Goal: Task Accomplishment & Management: Manage account settings

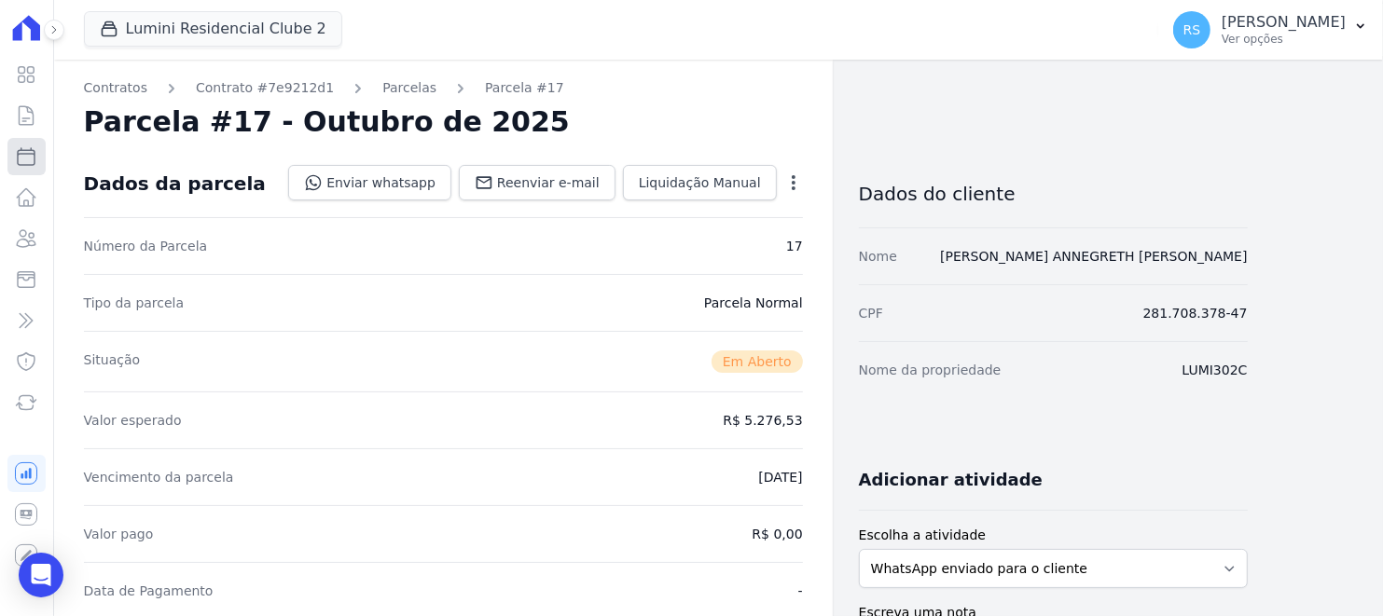
click at [26, 161] on icon at bounding box center [26, 156] width 22 height 22
select select
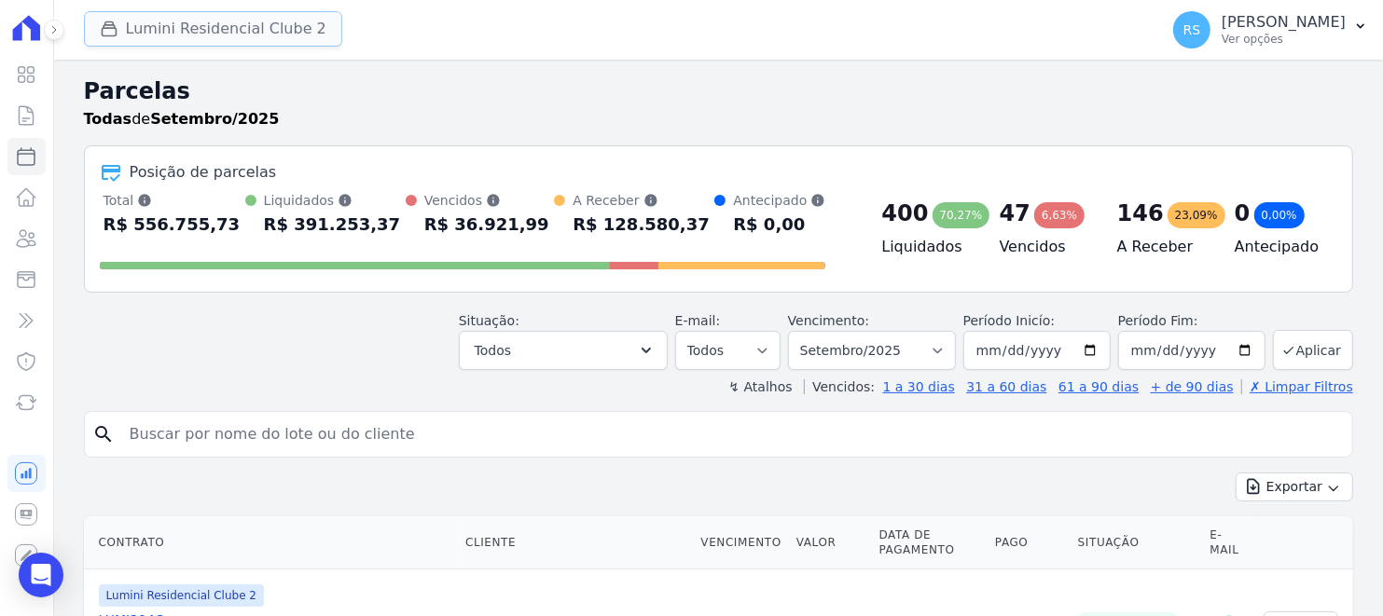
click at [248, 35] on button "Lumini Residencial Clube 2" at bounding box center [213, 28] width 258 height 35
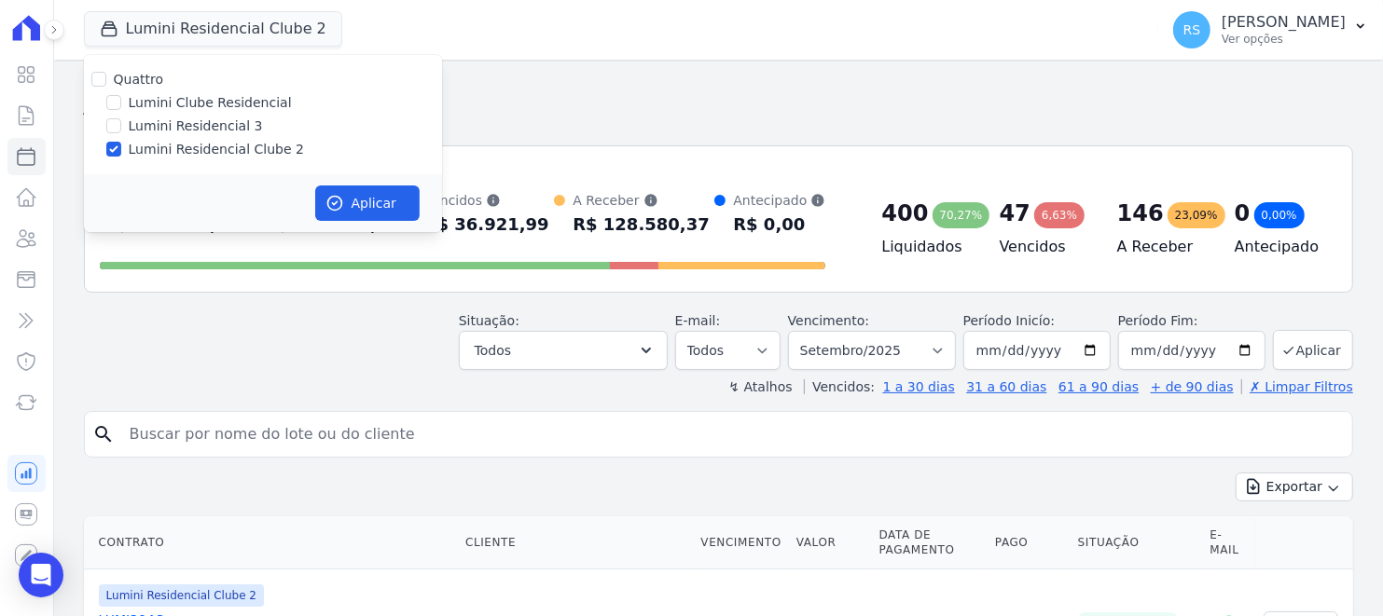
click at [225, 121] on label "Lumini Residencial 3" at bounding box center [196, 127] width 134 height 20
click at [121, 121] on input "Lumini Residencial 3" at bounding box center [113, 125] width 15 height 15
checkbox input "true"
click at [203, 145] on label "Lumini Residencial Clube 2" at bounding box center [216, 150] width 175 height 20
click at [121, 145] on input "Lumini Residencial Clube 2" at bounding box center [113, 149] width 15 height 15
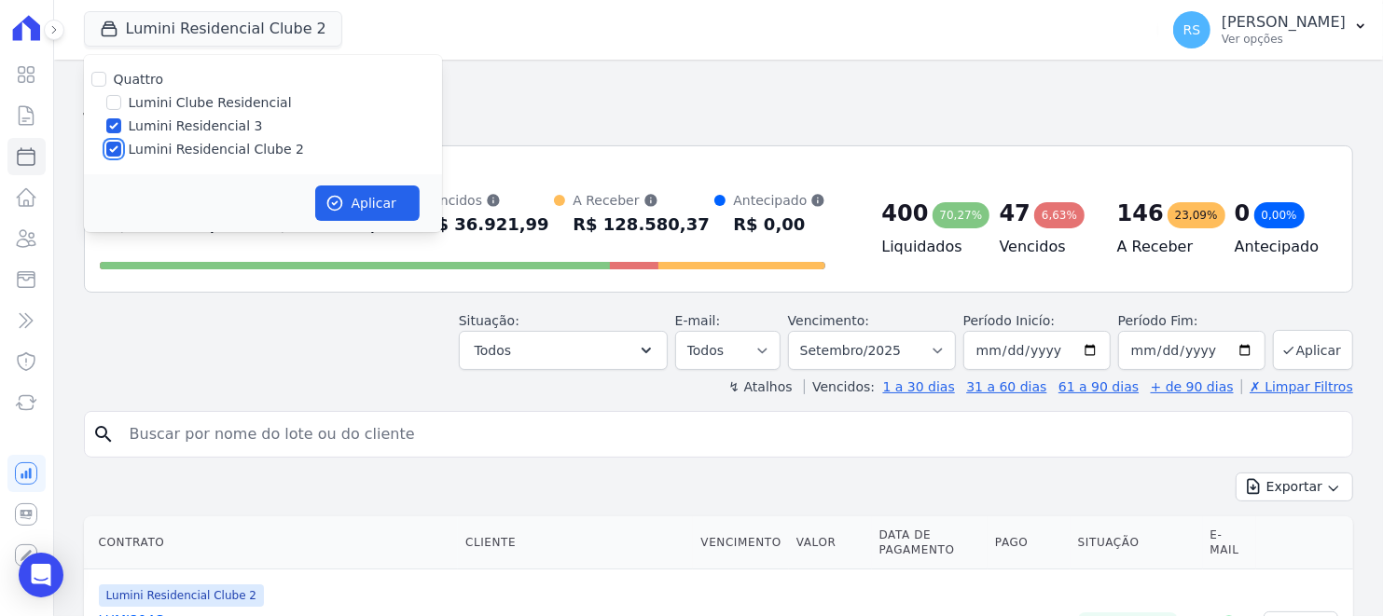
checkbox input "false"
click at [376, 197] on button "Aplicar" at bounding box center [367, 203] width 104 height 35
select select
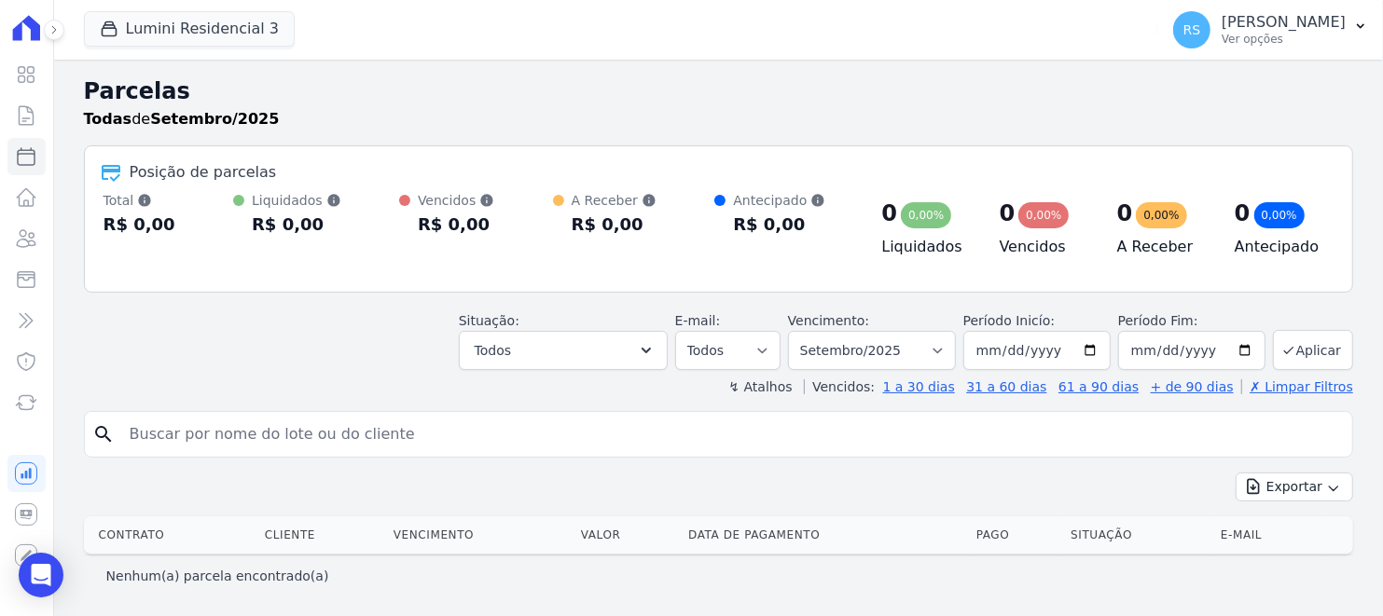
click at [465, 437] on input "search" at bounding box center [731, 434] width 1226 height 37
click at [624, 114] on div "Todas de Setembro/2025" at bounding box center [718, 119] width 1269 height 22
click at [1098, 352] on input "2025-09-01" at bounding box center [1036, 350] width 147 height 39
click at [882, 352] on select "Filtrar por período ──────── Todos os meses Julho/2025 Agosto/2025 Setembro/202…" at bounding box center [872, 350] width 168 height 39
select select "10/2025"
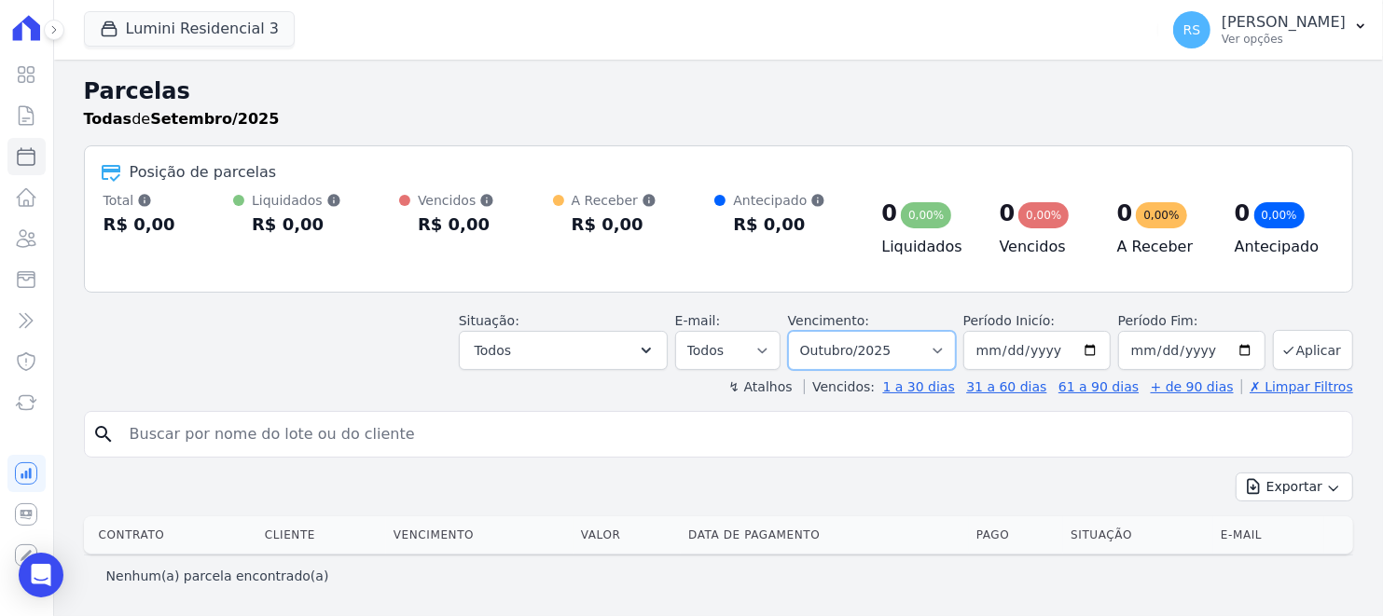
click at [814, 331] on select "Filtrar por período ──────── Todos os meses Julho/2025 Agosto/2025 Setembro/202…" at bounding box center [872, 350] width 168 height 39
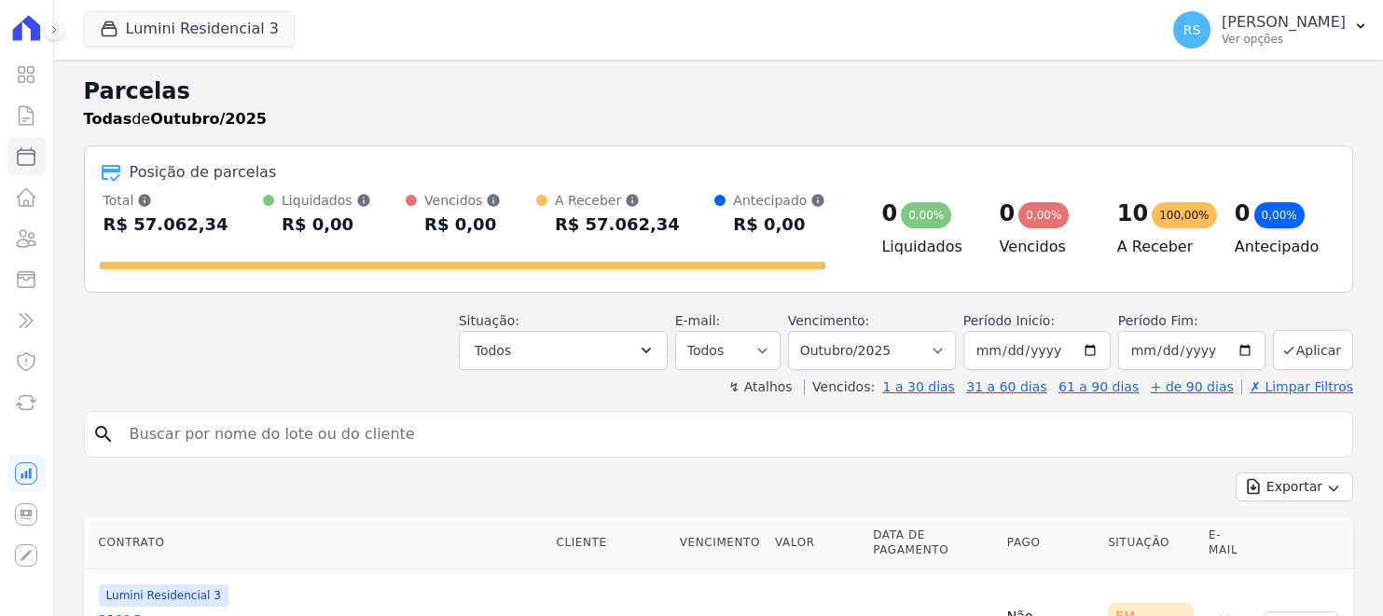
select select
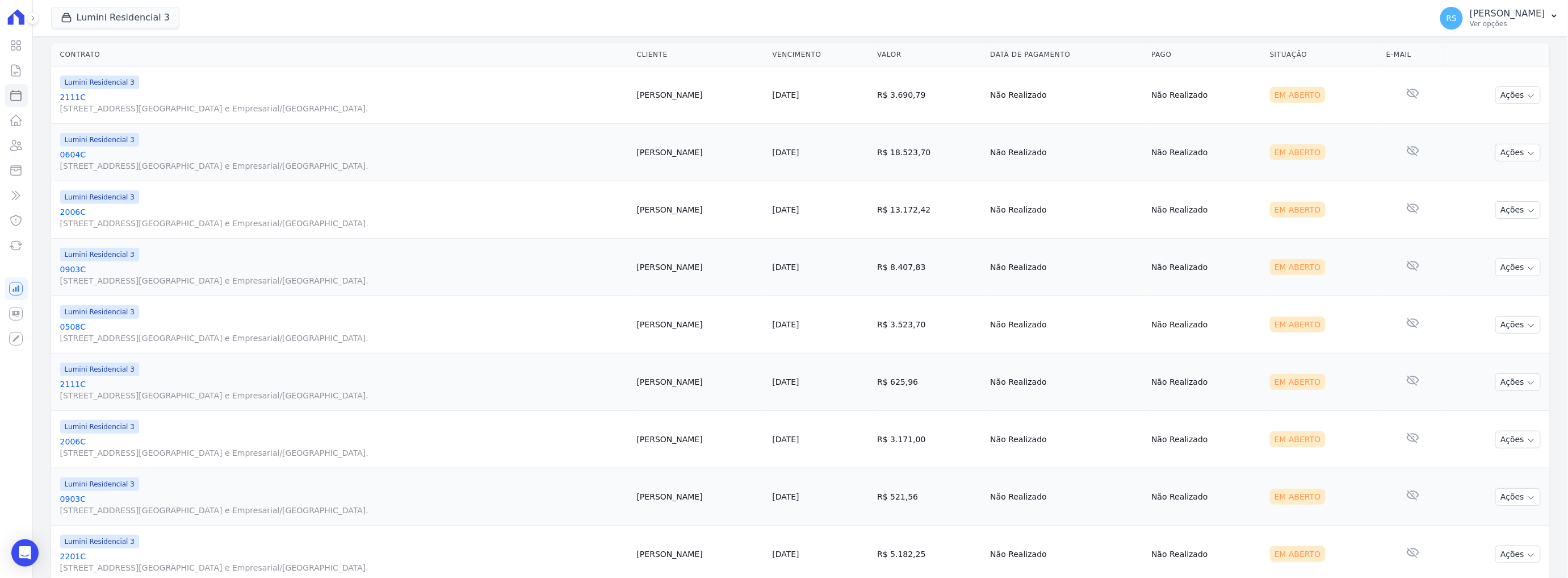
scroll to position [242, 0]
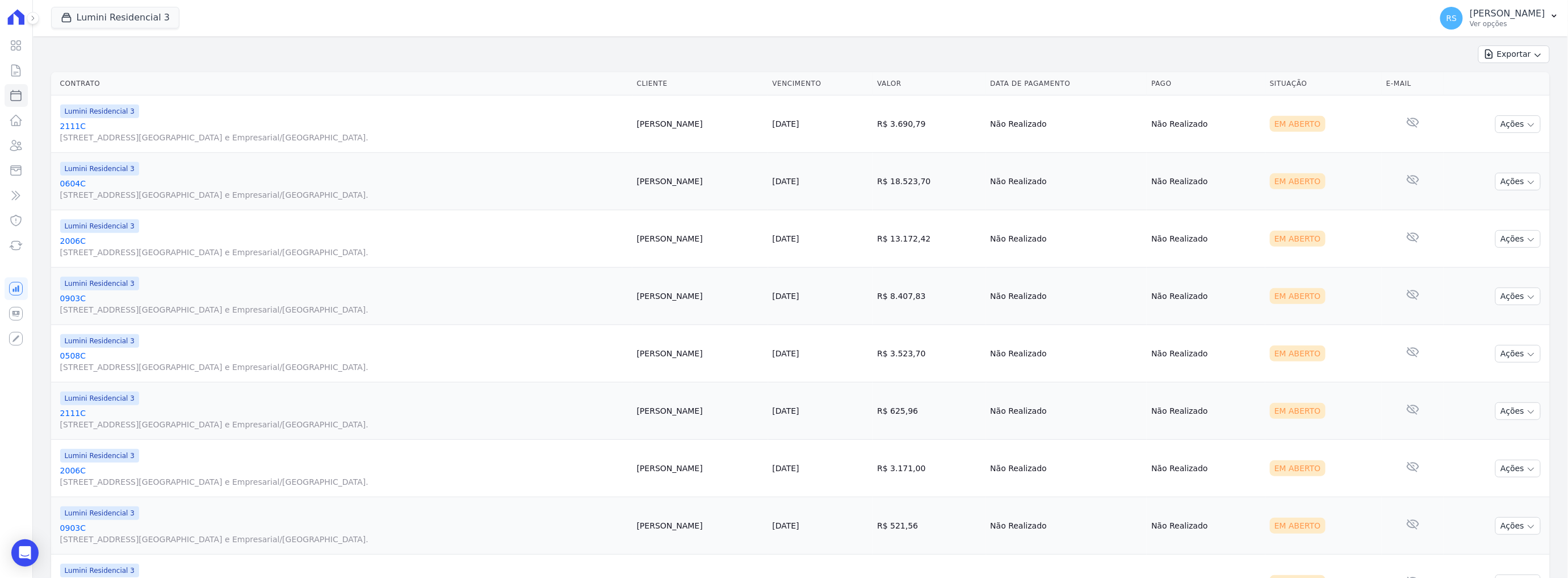
click at [67, 122] on link "[STREET_ADDRESS][GEOGRAPHIC_DATA] e Empresarial/[GEOGRAPHIC_DATA]." at bounding box center [344, 132] width 568 height 23
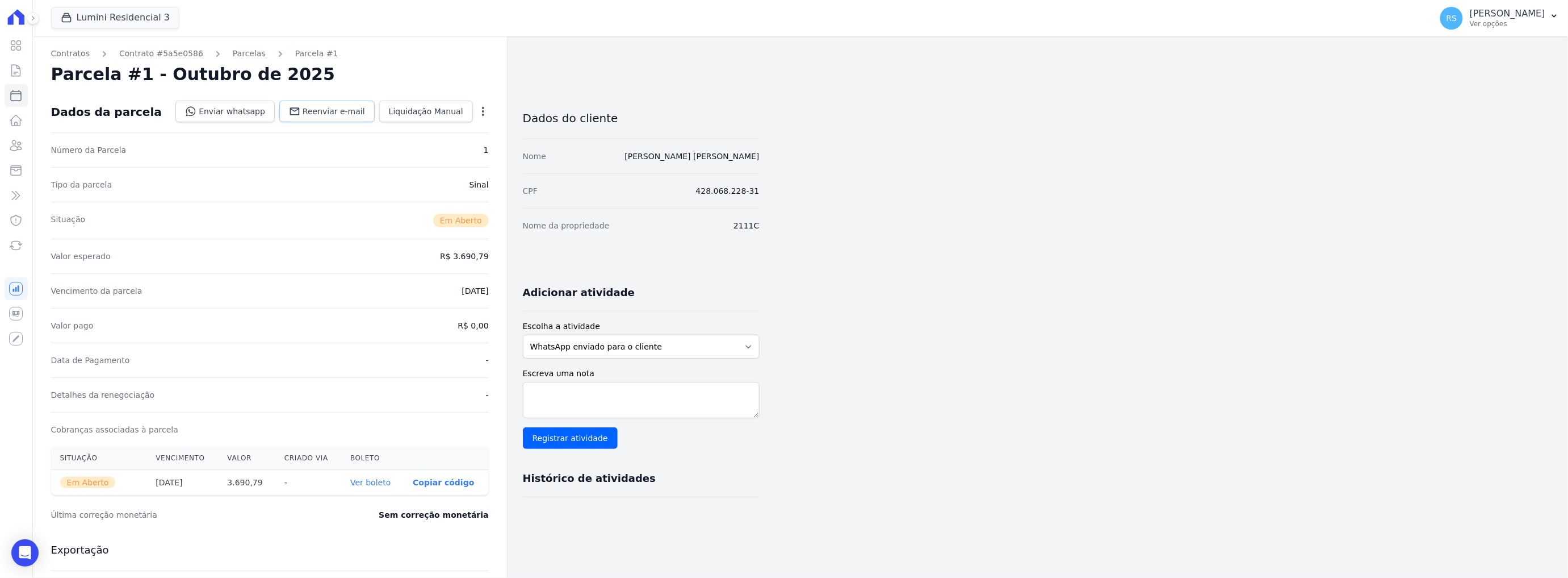
click at [329, 111] on span "Reenviar e-mail" at bounding box center [334, 111] width 63 height 12
select select
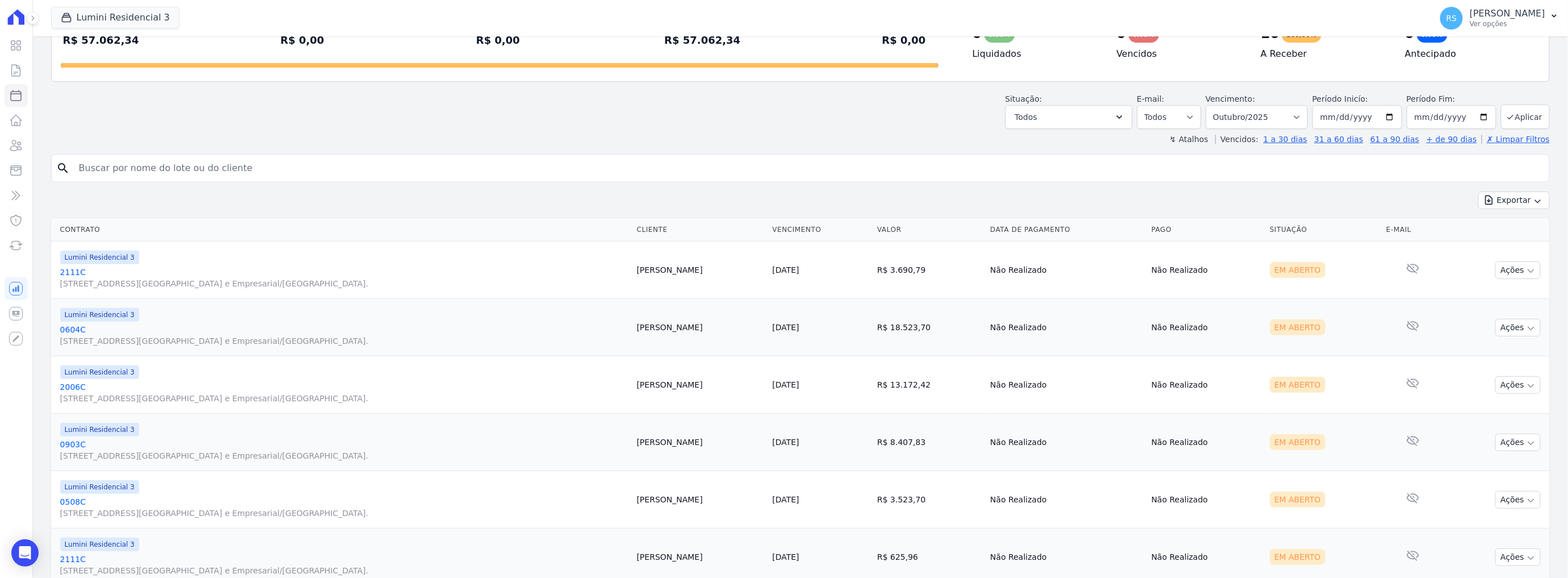
scroll to position [126, 0]
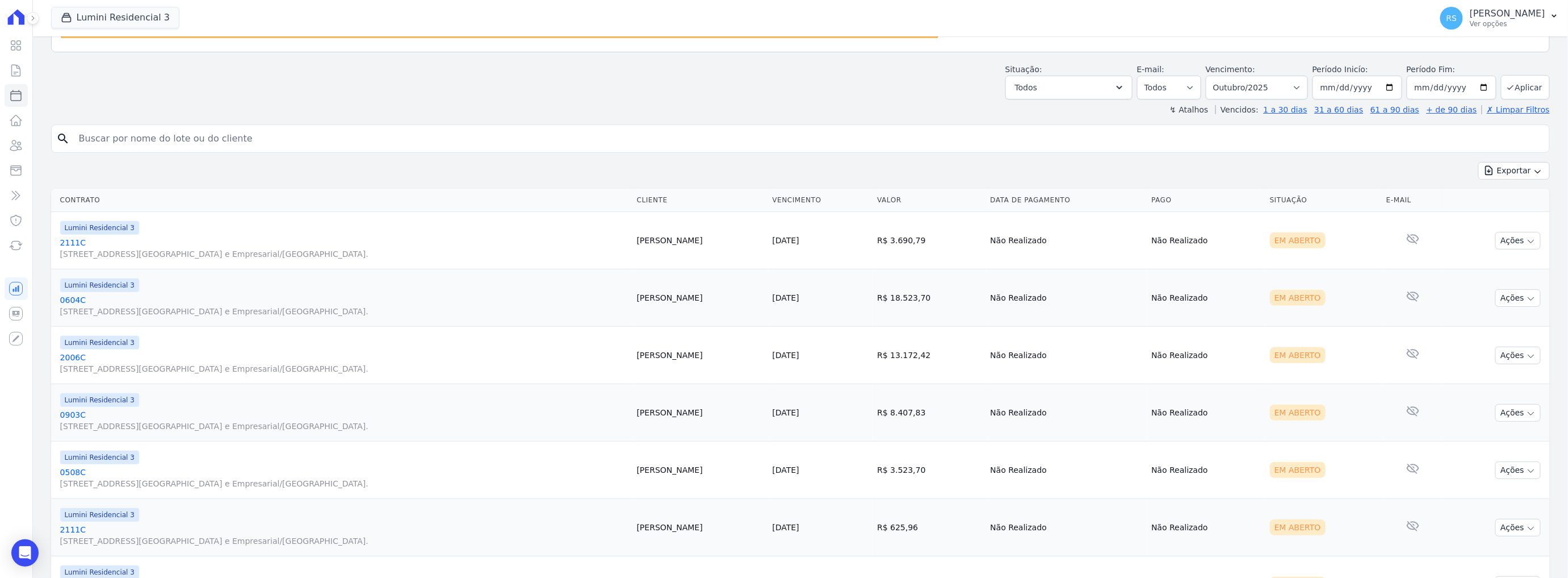
click at [76, 300] on link "0604C [STREET_ADDRESS][GEOGRAPHIC_DATA] e Empresarial/[GEOGRAPHIC_DATA]." at bounding box center [344, 305] width 568 height 23
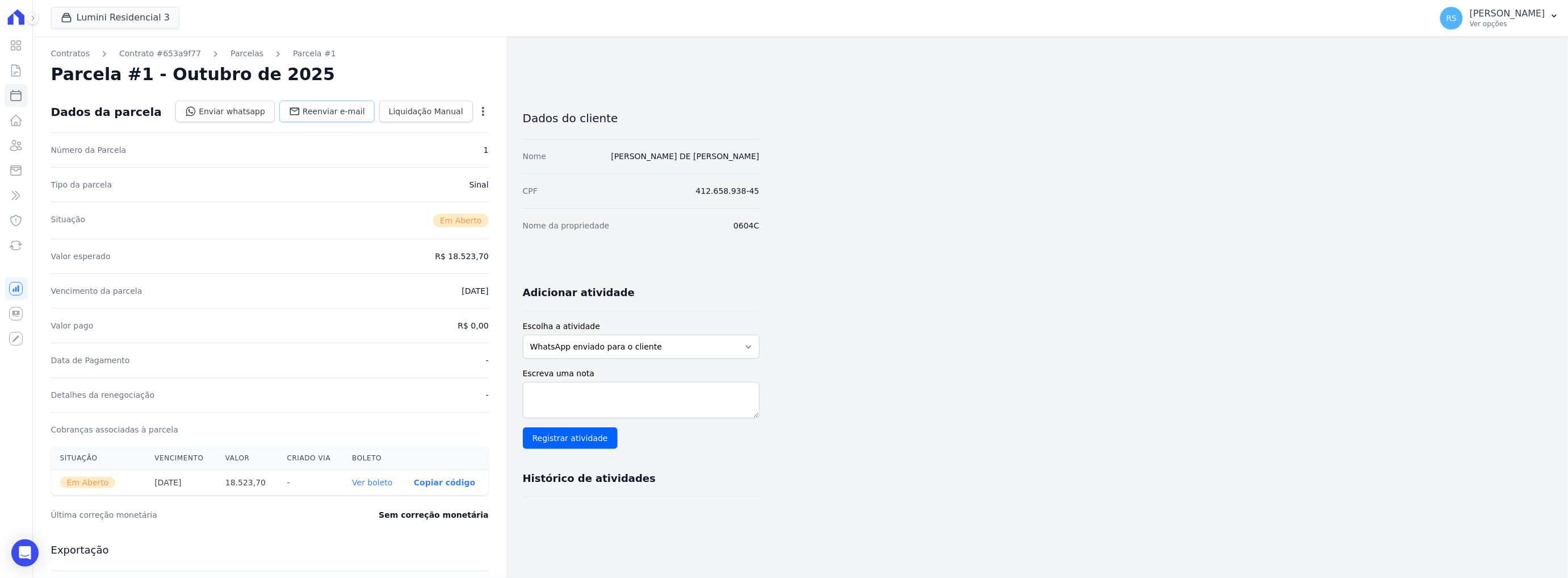
click at [323, 116] on span "Reenviar e-mail" at bounding box center [334, 111] width 63 height 12
select select
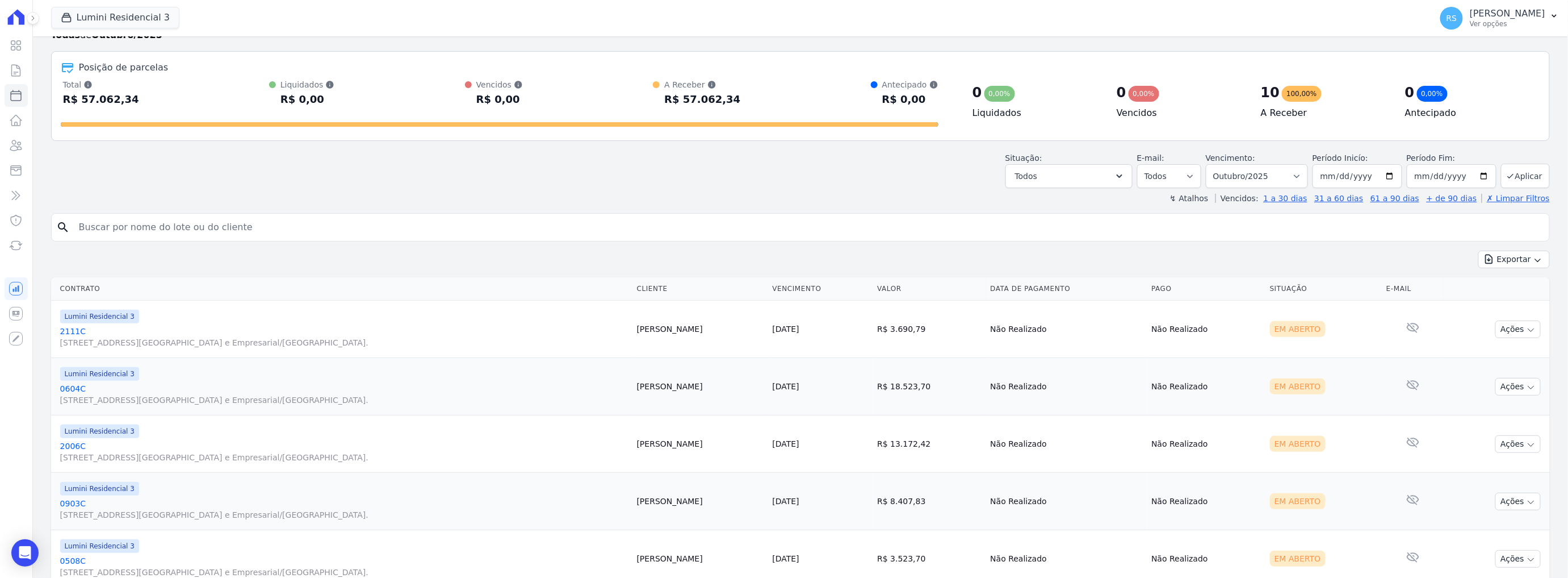
scroll to position [126, 0]
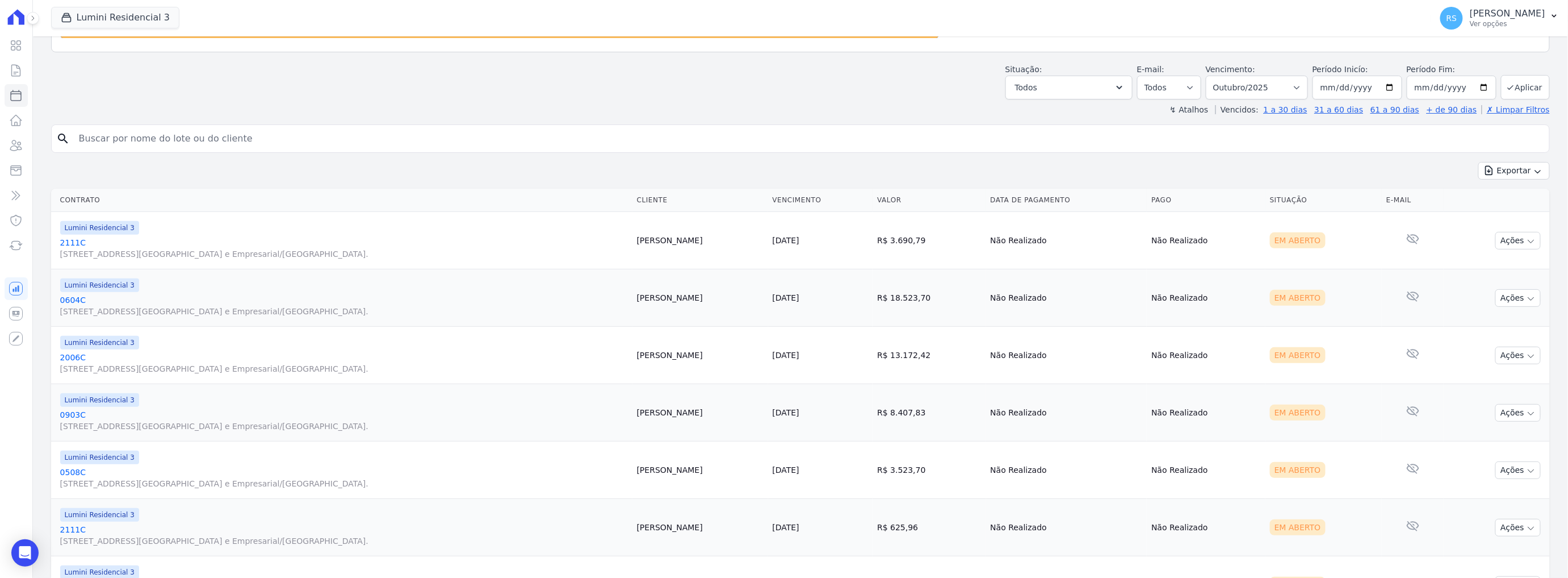
click at [80, 354] on link "2006C [STREET_ADDRESS][GEOGRAPHIC_DATA] e Empresarial/[GEOGRAPHIC_DATA]." at bounding box center [344, 362] width 568 height 23
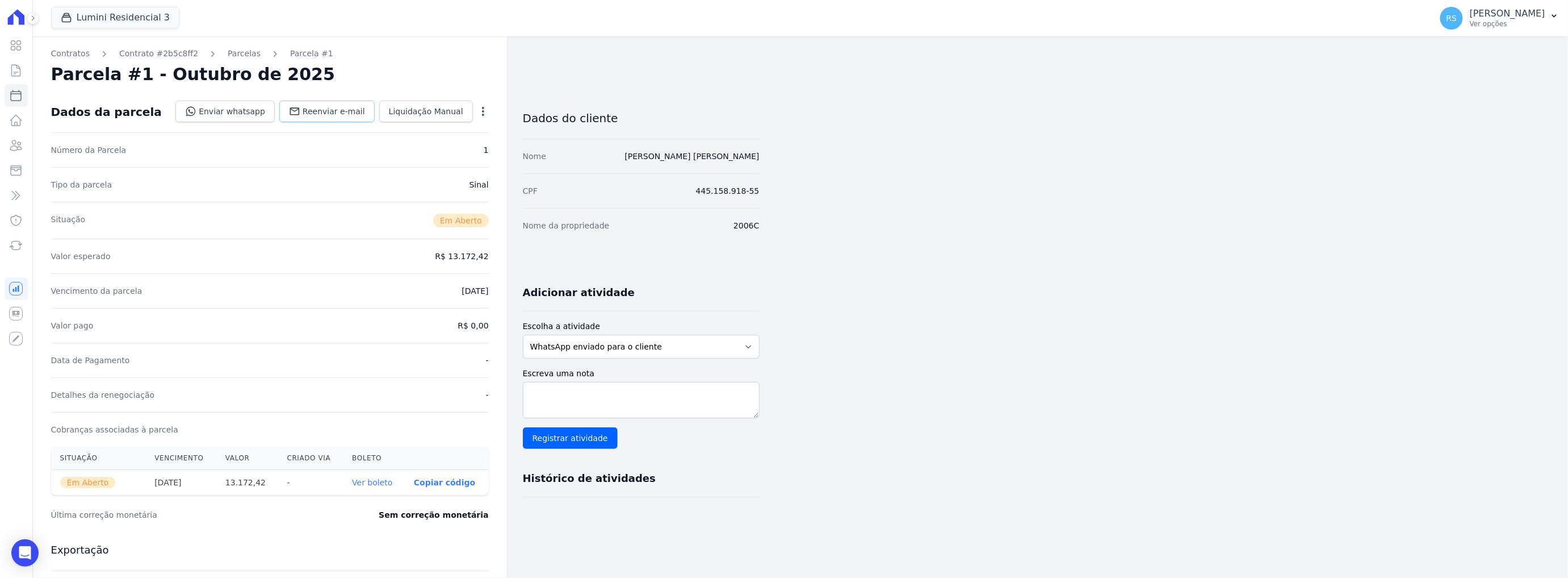
click at [320, 115] on span "Reenviar e-mail" at bounding box center [334, 111] width 63 height 12
select select
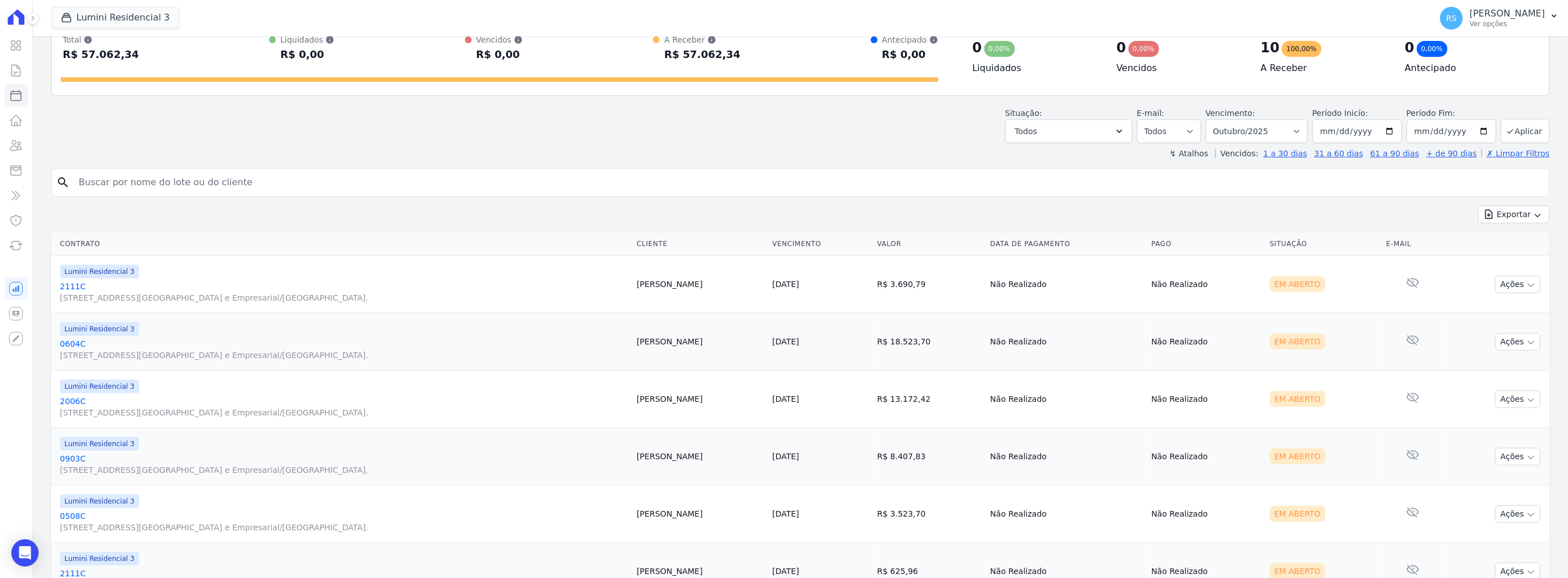
scroll to position [126, 0]
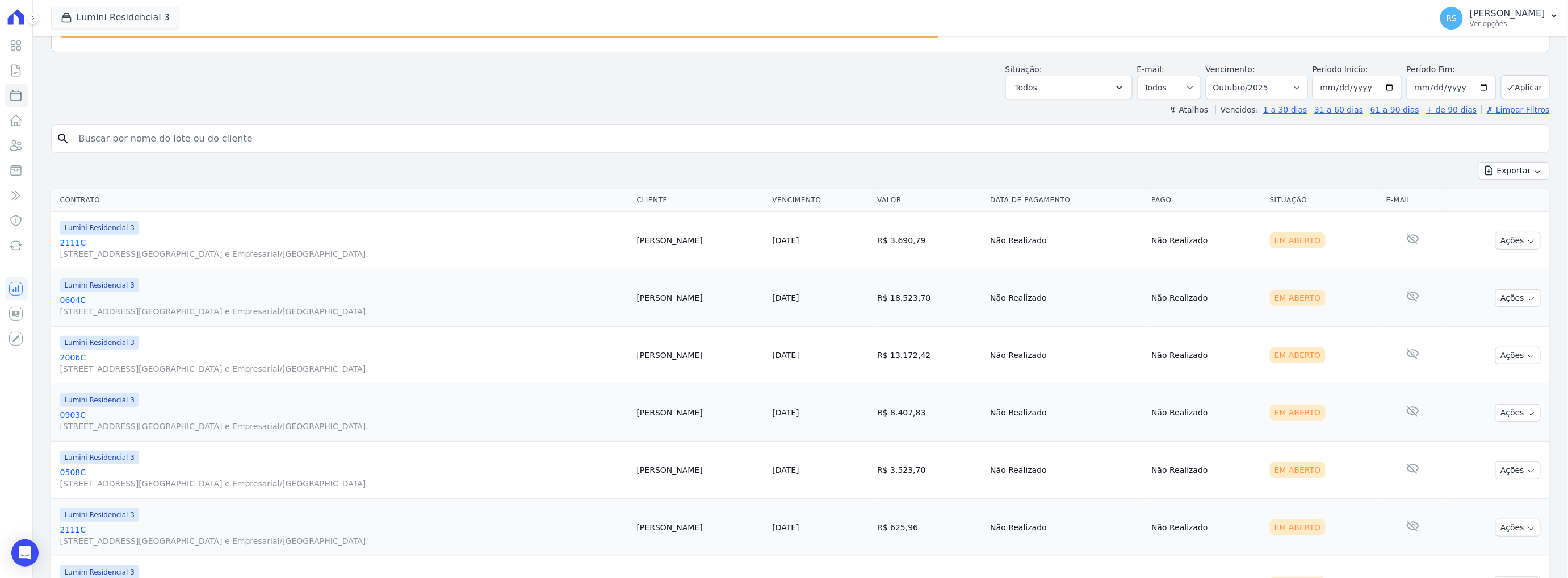
click at [80, 375] on link "0903C [STREET_ADDRESS][GEOGRAPHIC_DATA] e Empresarial/[GEOGRAPHIC_DATA]." at bounding box center [344, 420] width 568 height 23
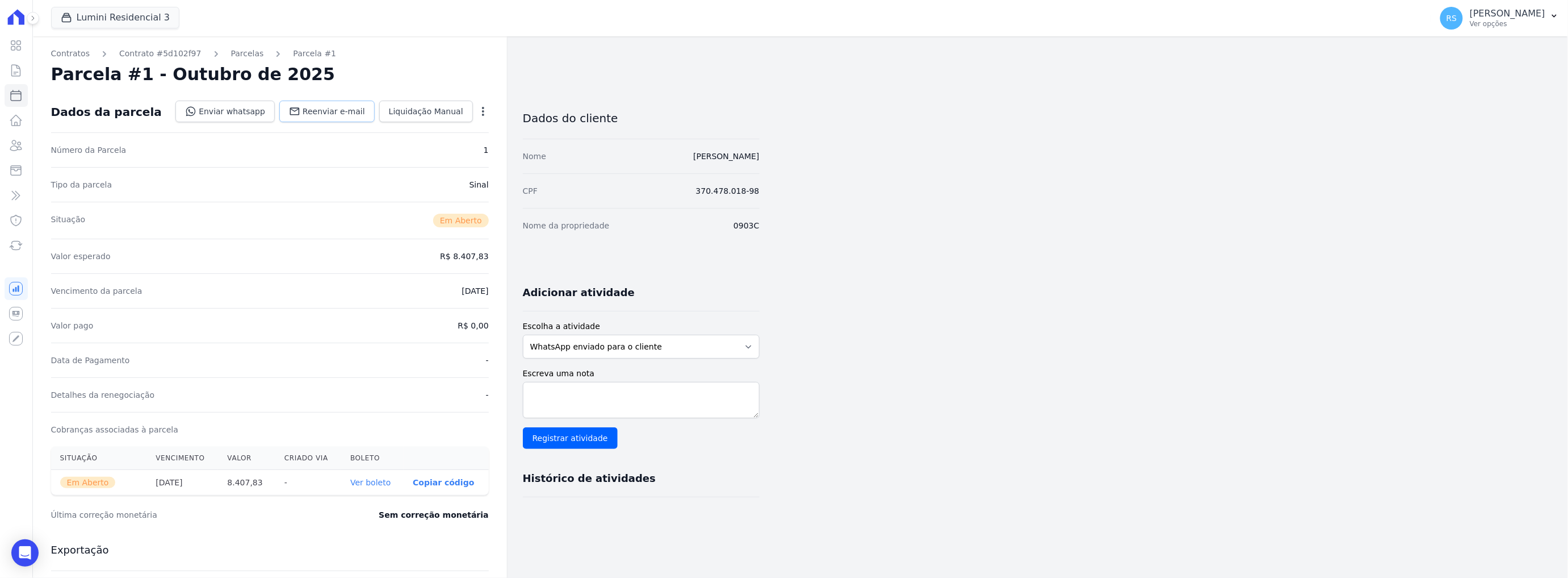
click at [324, 116] on span "Reenviar e-mail" at bounding box center [334, 111] width 63 height 12
select select
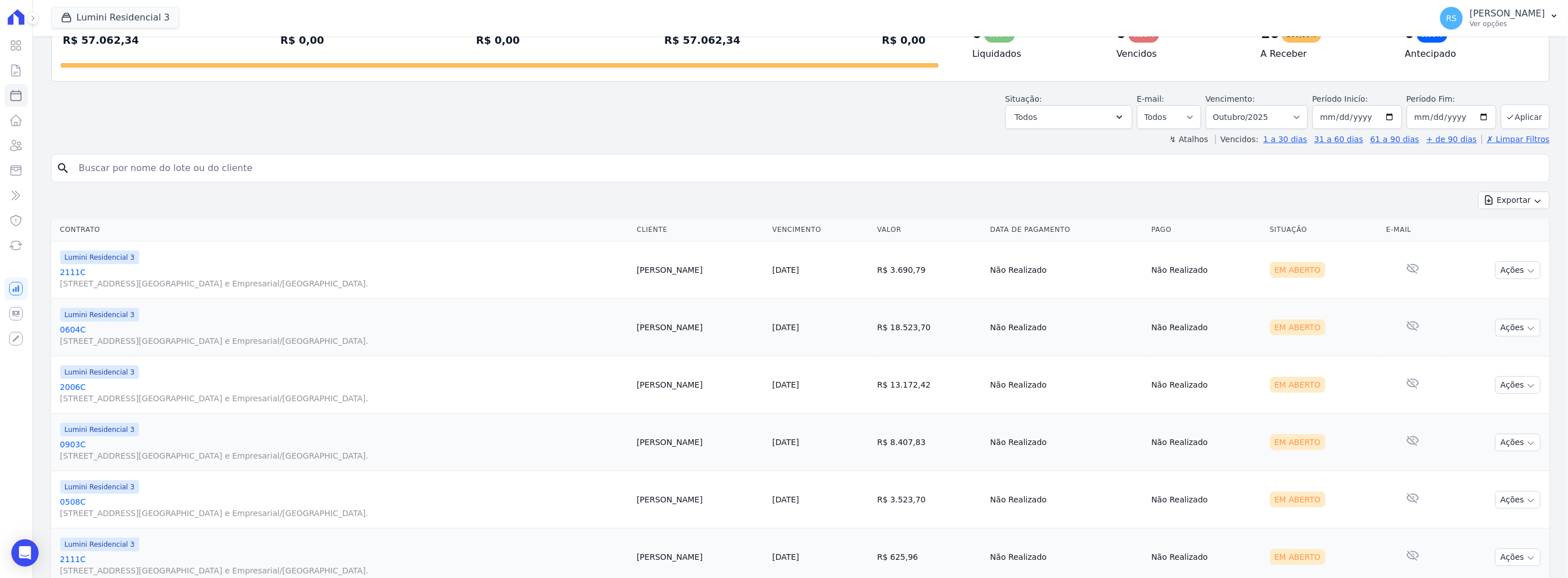
scroll to position [126, 0]
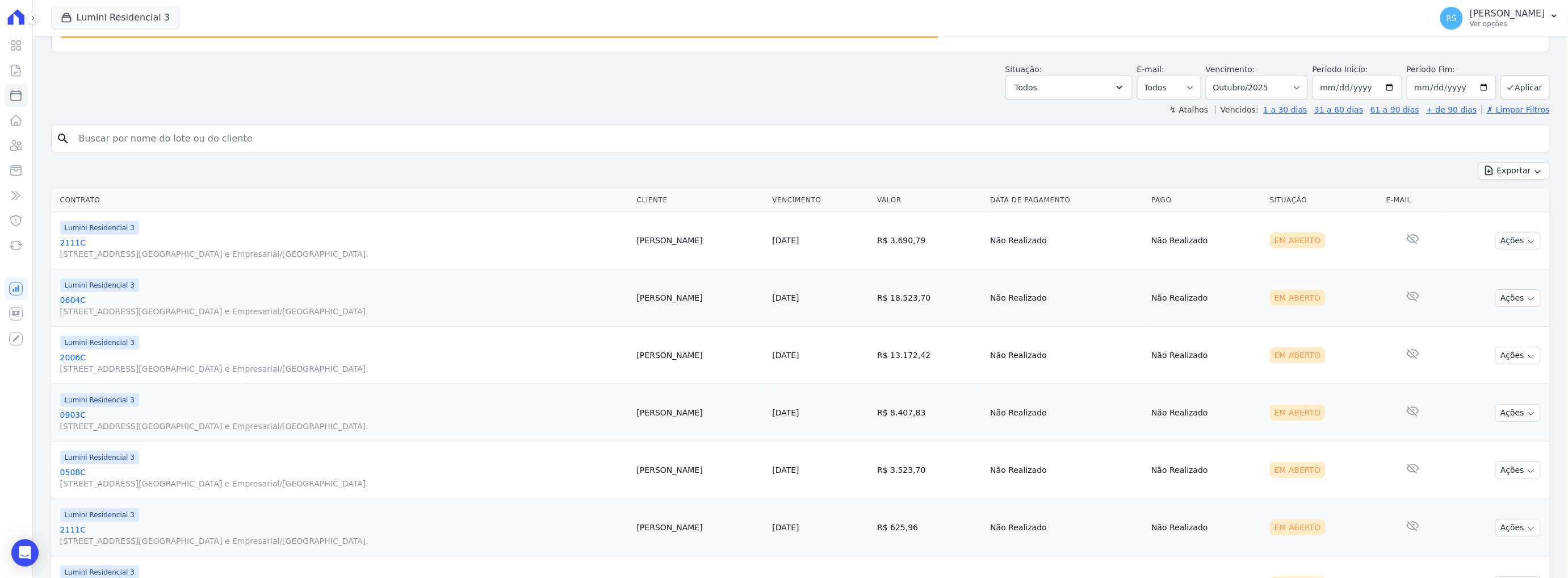
click at [75, 375] on link "[GEOGRAPHIC_DATA][STREET_ADDRESS] e Empresarial/[GEOGRAPHIC_DATA]." at bounding box center [344, 478] width 568 height 23
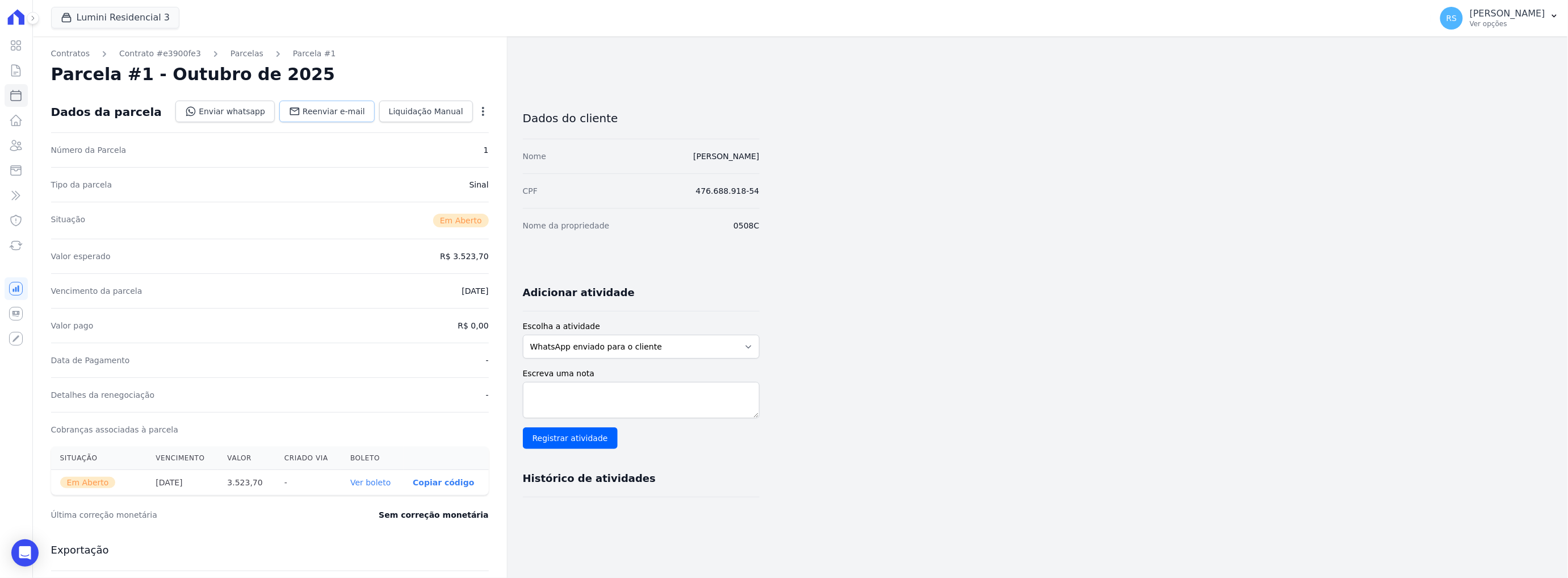
click at [320, 108] on span "Reenviar e-mail" at bounding box center [334, 111] width 63 height 12
select select
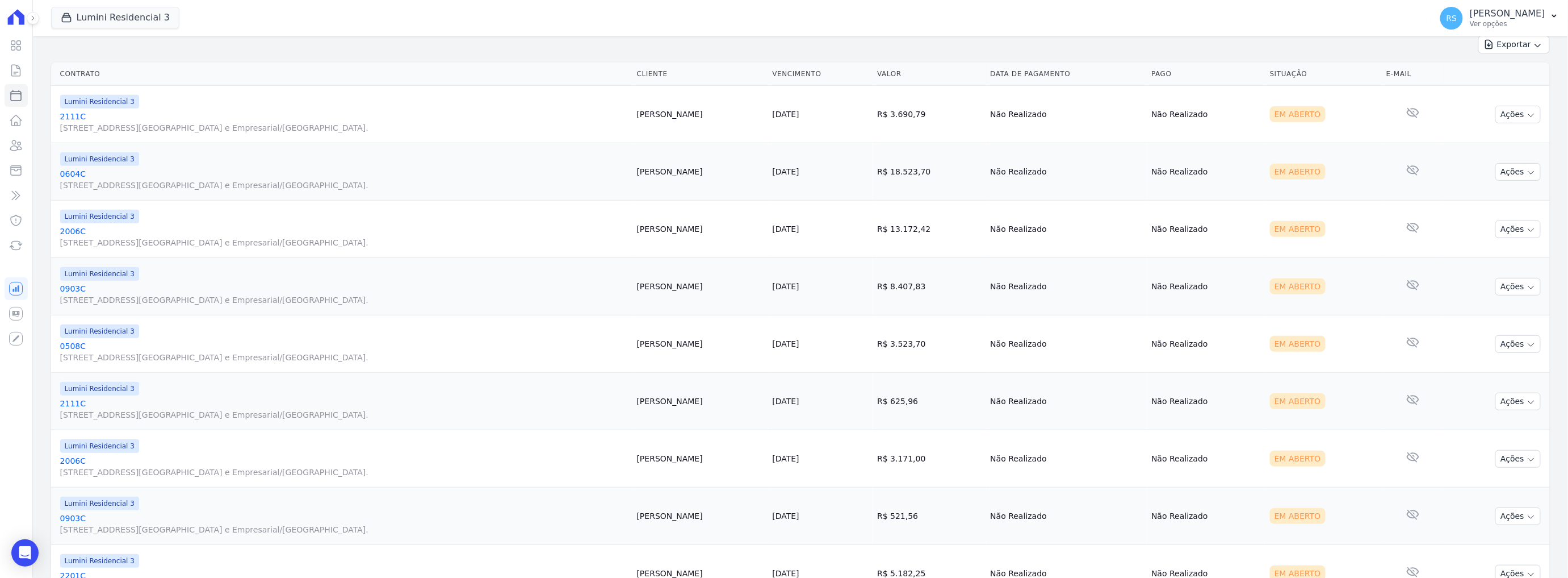
scroll to position [368, 0]
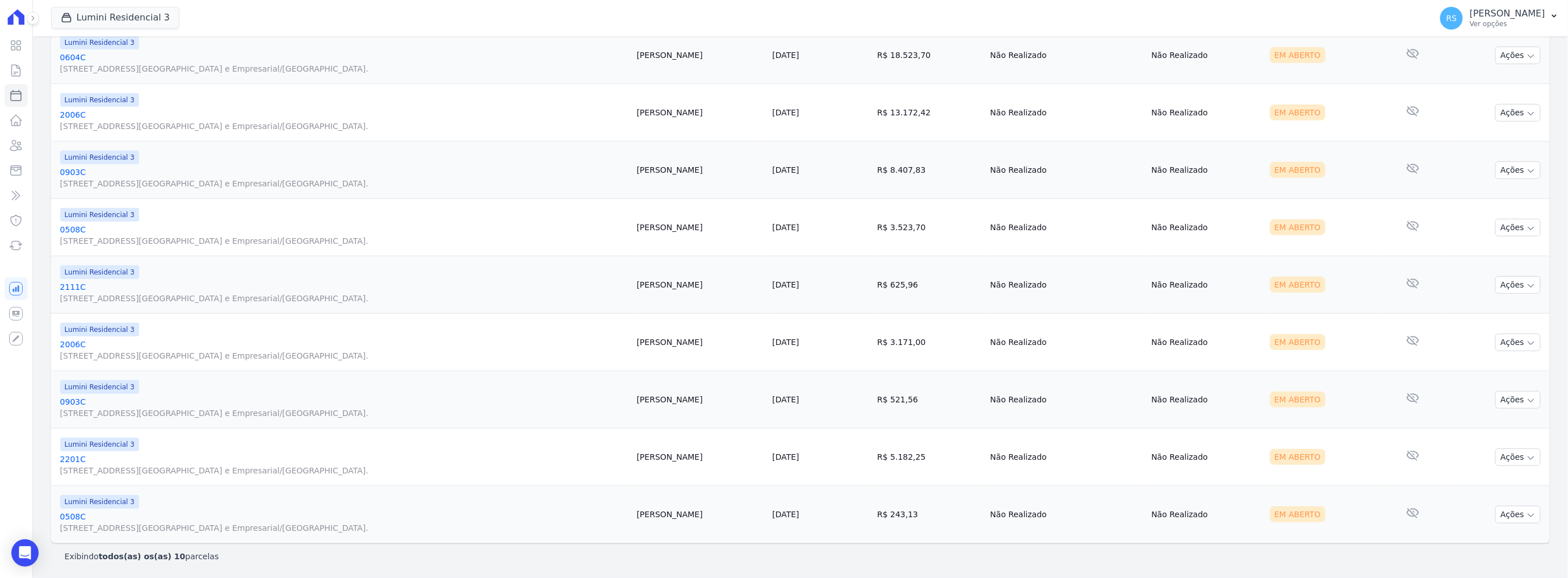
click at [464, 142] on td "Lumini Residencial 3 [STREET_ADDRESS] Centro Industrial e Empresarial/[GEOGRAPH…" at bounding box center [341, 170] width 581 height 57
